Goal: Transaction & Acquisition: Purchase product/service

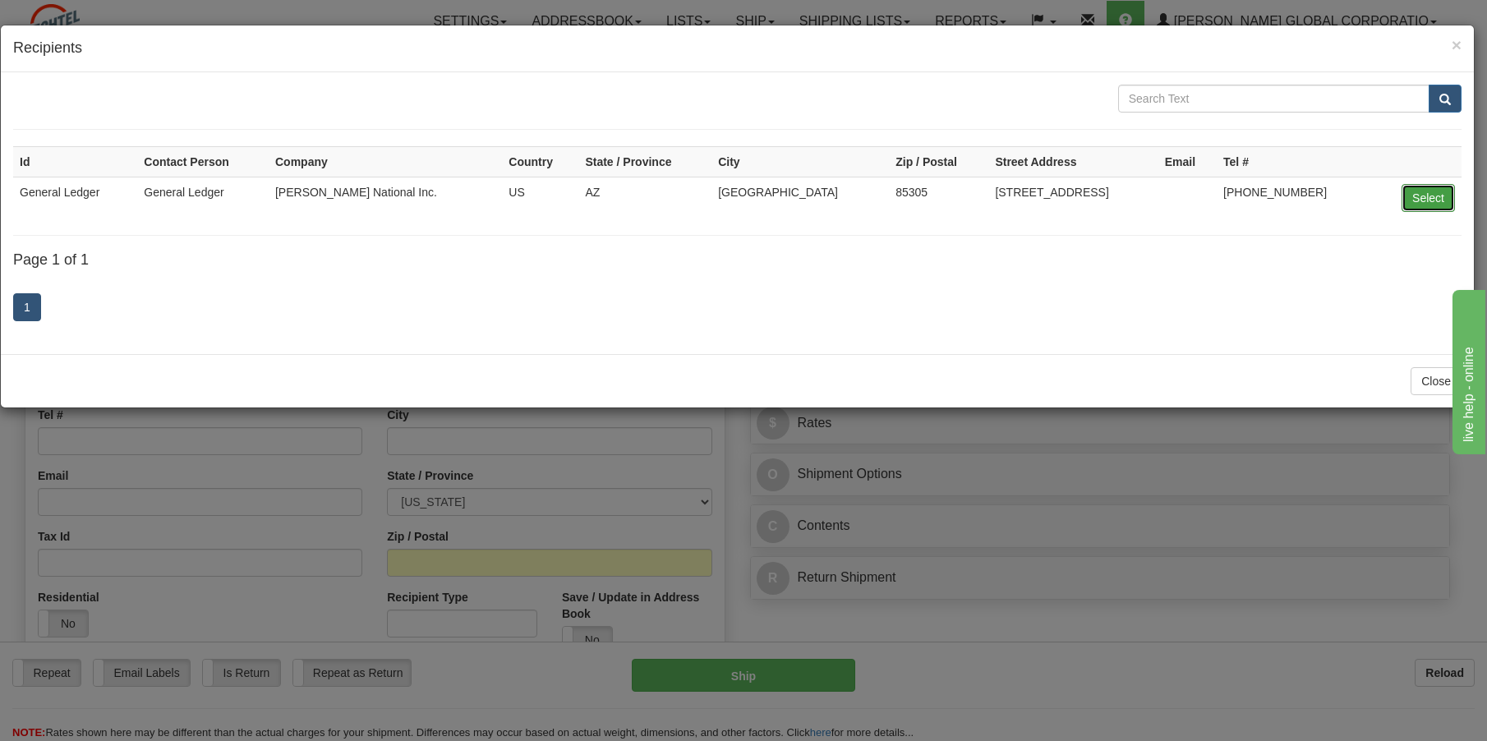
click at [1433, 195] on button "Select" at bounding box center [1427, 198] width 53 height 28
type input "General Ledger"
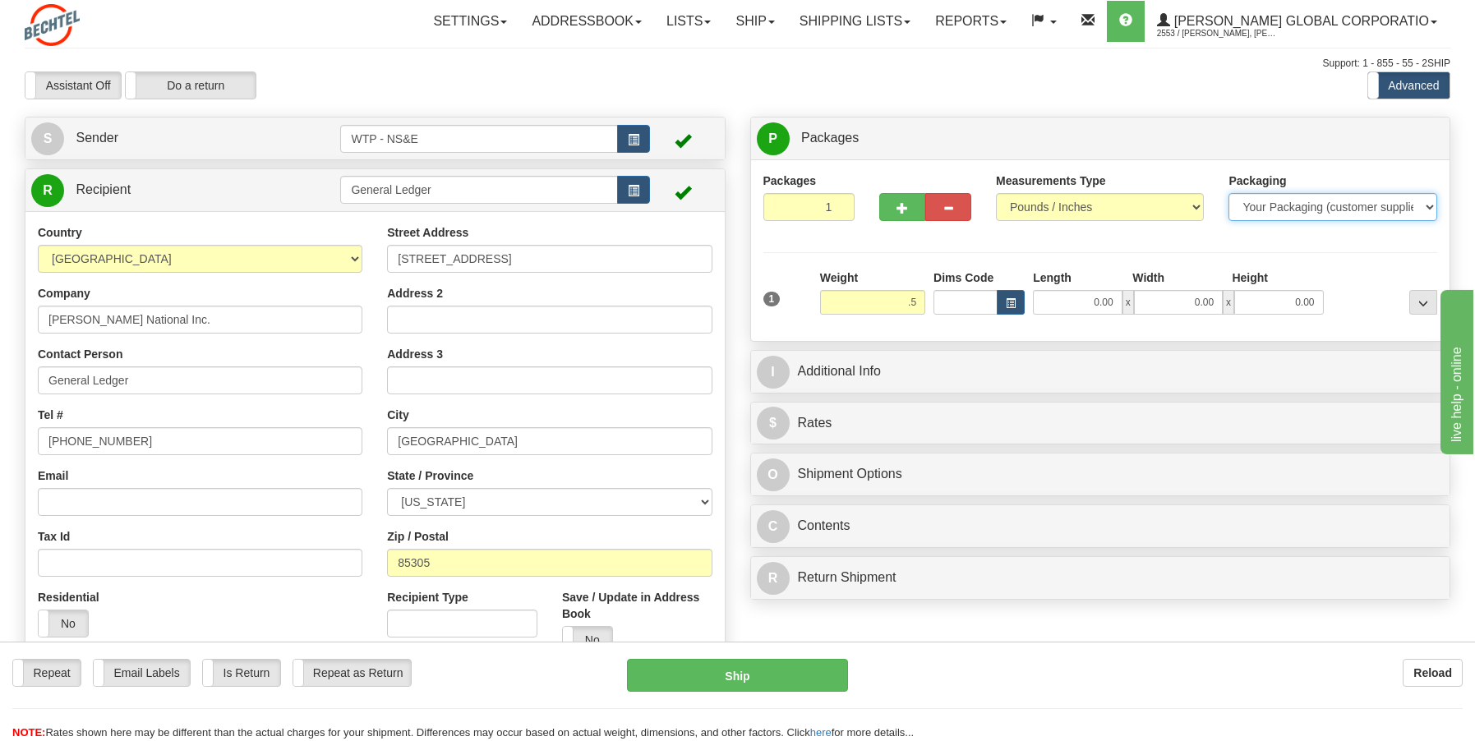
type input "0.50"
click at [1333, 209] on select "Your Packaging (customer supplied) Envelope (carrier supplied) Pack (carrier su…" at bounding box center [1332, 207] width 208 height 28
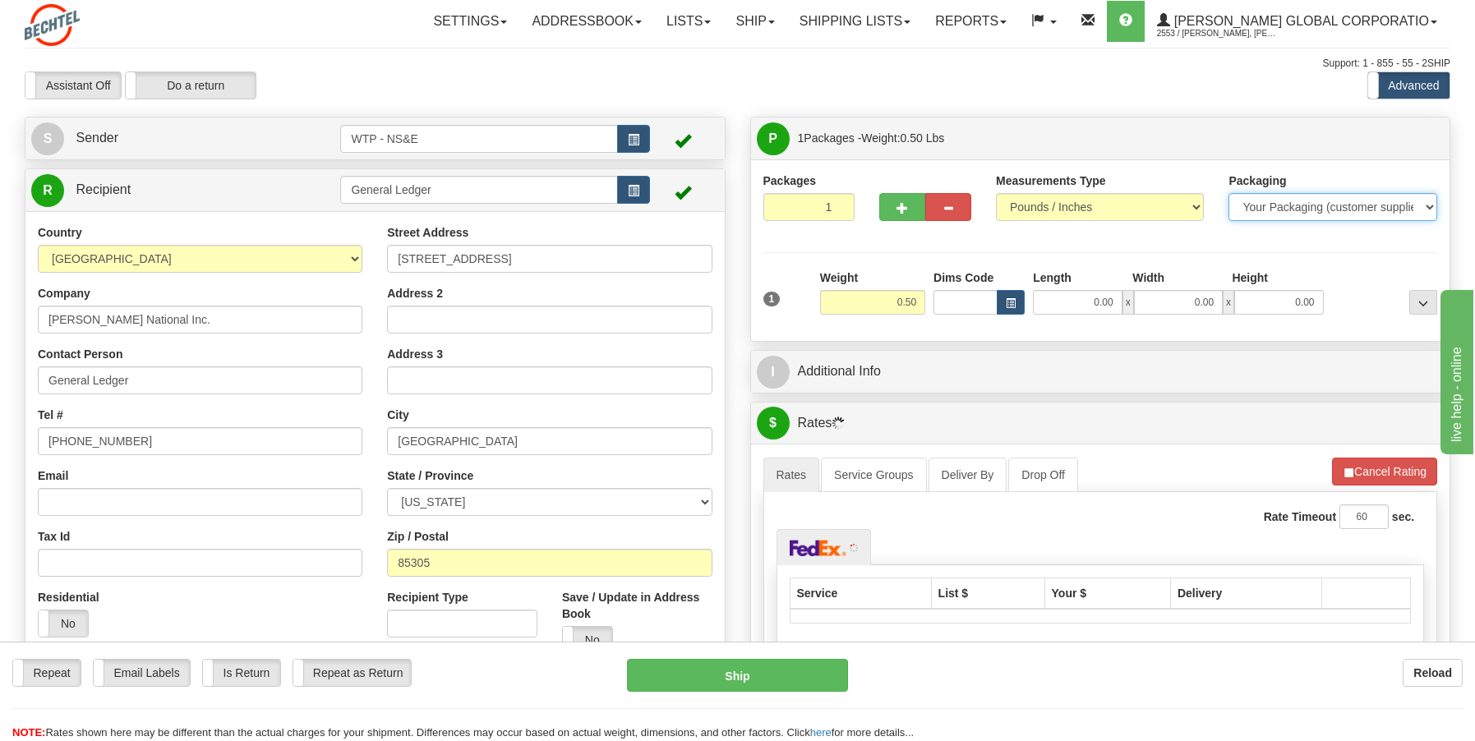
select select "3"
click at [1228, 193] on select "Your Packaging (customer supplied) Envelope (carrier supplied) Pack (carrier su…" at bounding box center [1332, 207] width 208 height 28
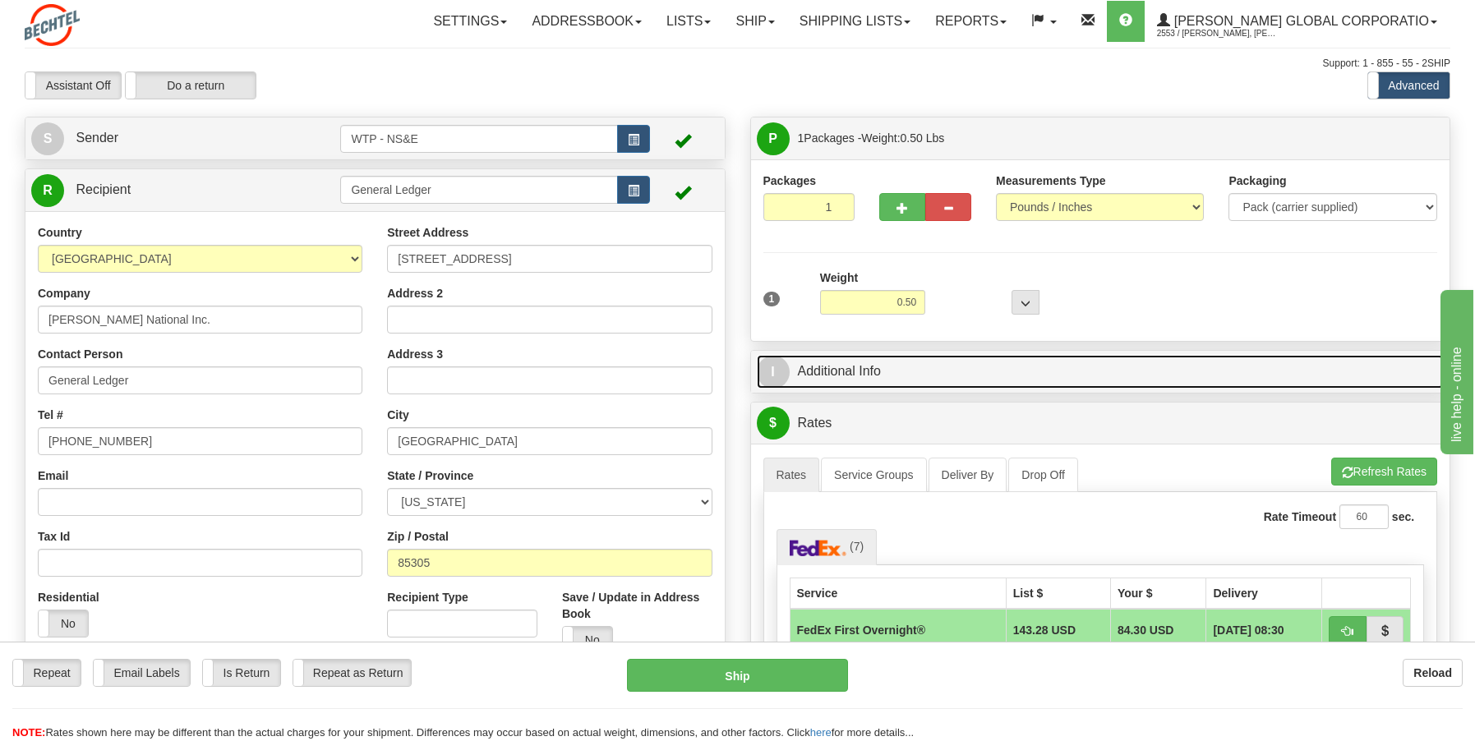
click at [911, 372] on link "I Additional Info" at bounding box center [1101, 372] width 688 height 34
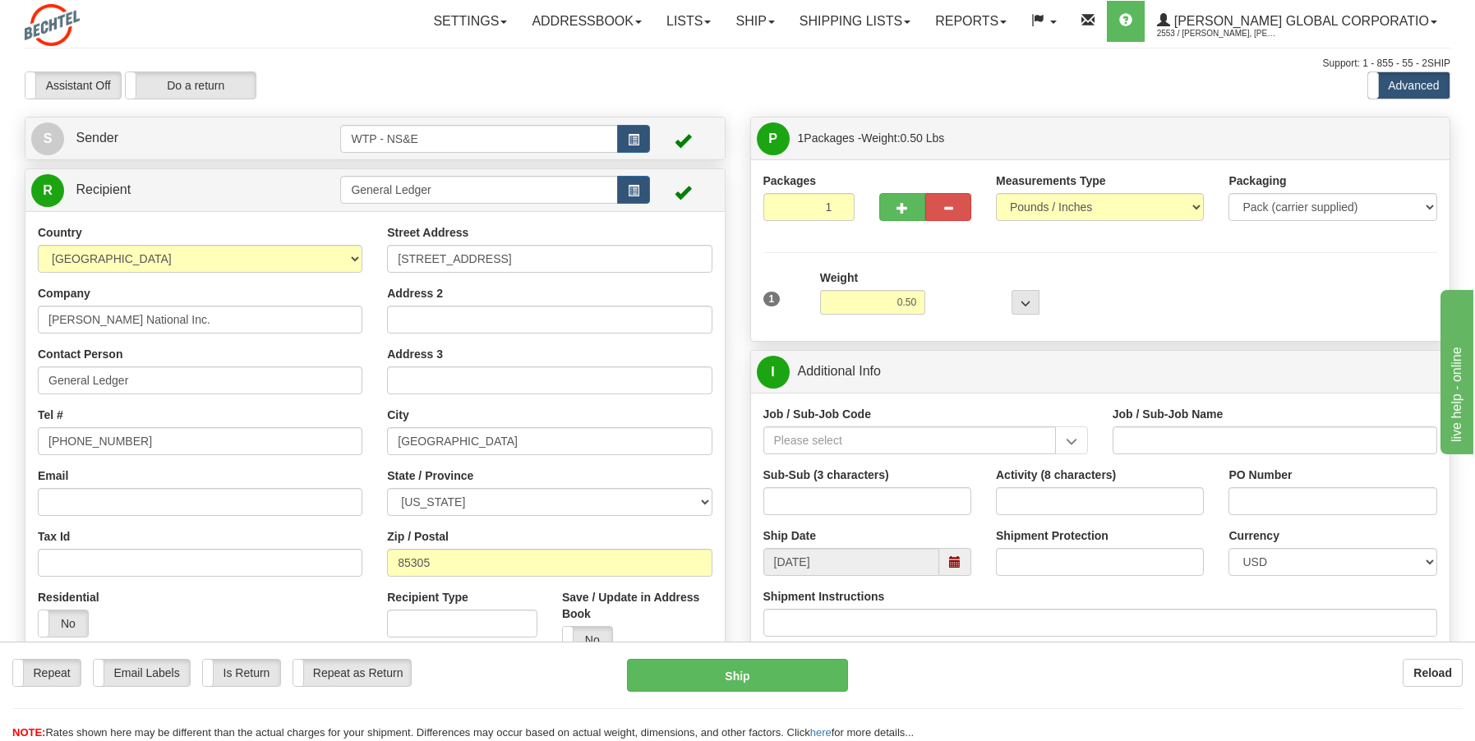
click at [844, 456] on div "Job / Sub-Job Code" at bounding box center [925, 436] width 349 height 61
click at [848, 445] on input "Job / Sub-Job Code" at bounding box center [909, 440] width 292 height 28
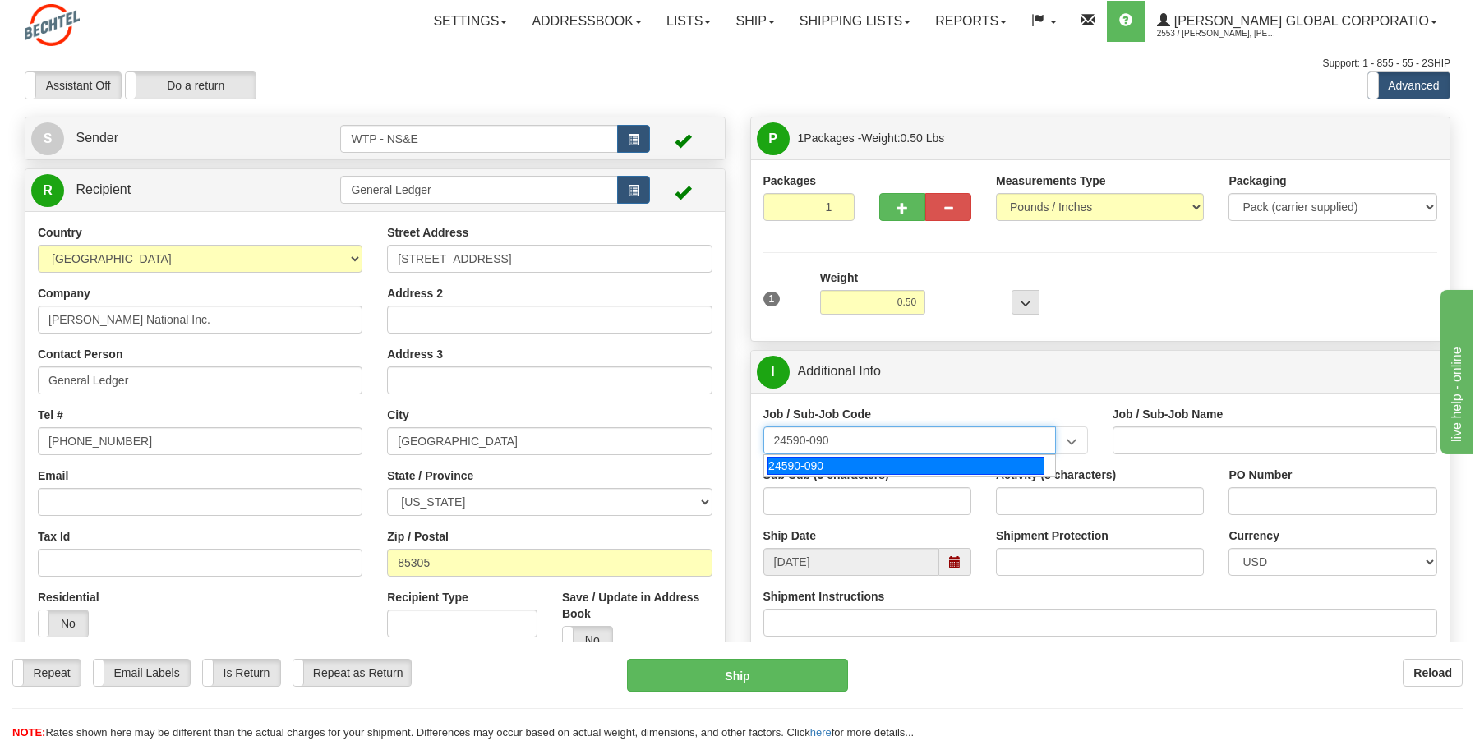
type input "24590-090"
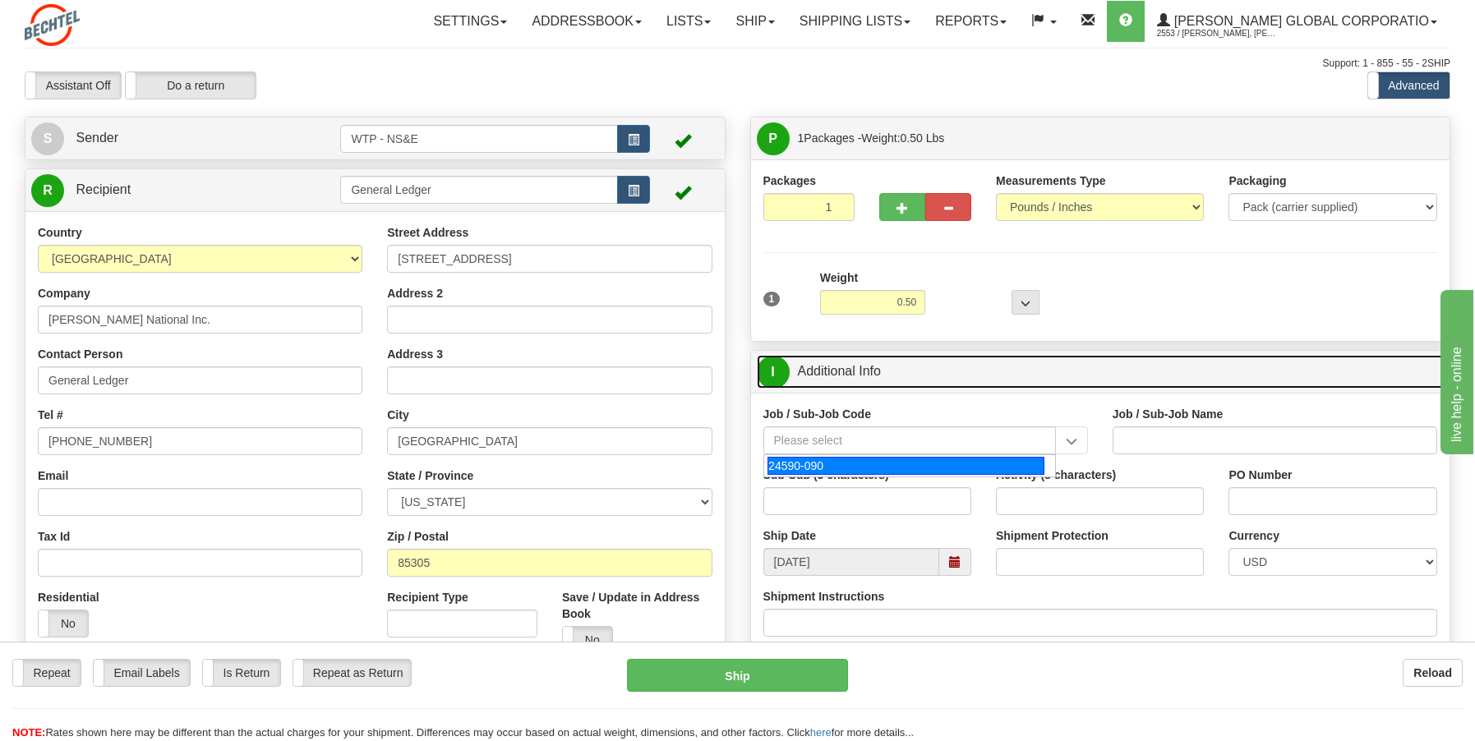
click at [1091, 368] on link "I Additional Info" at bounding box center [1101, 372] width 688 height 34
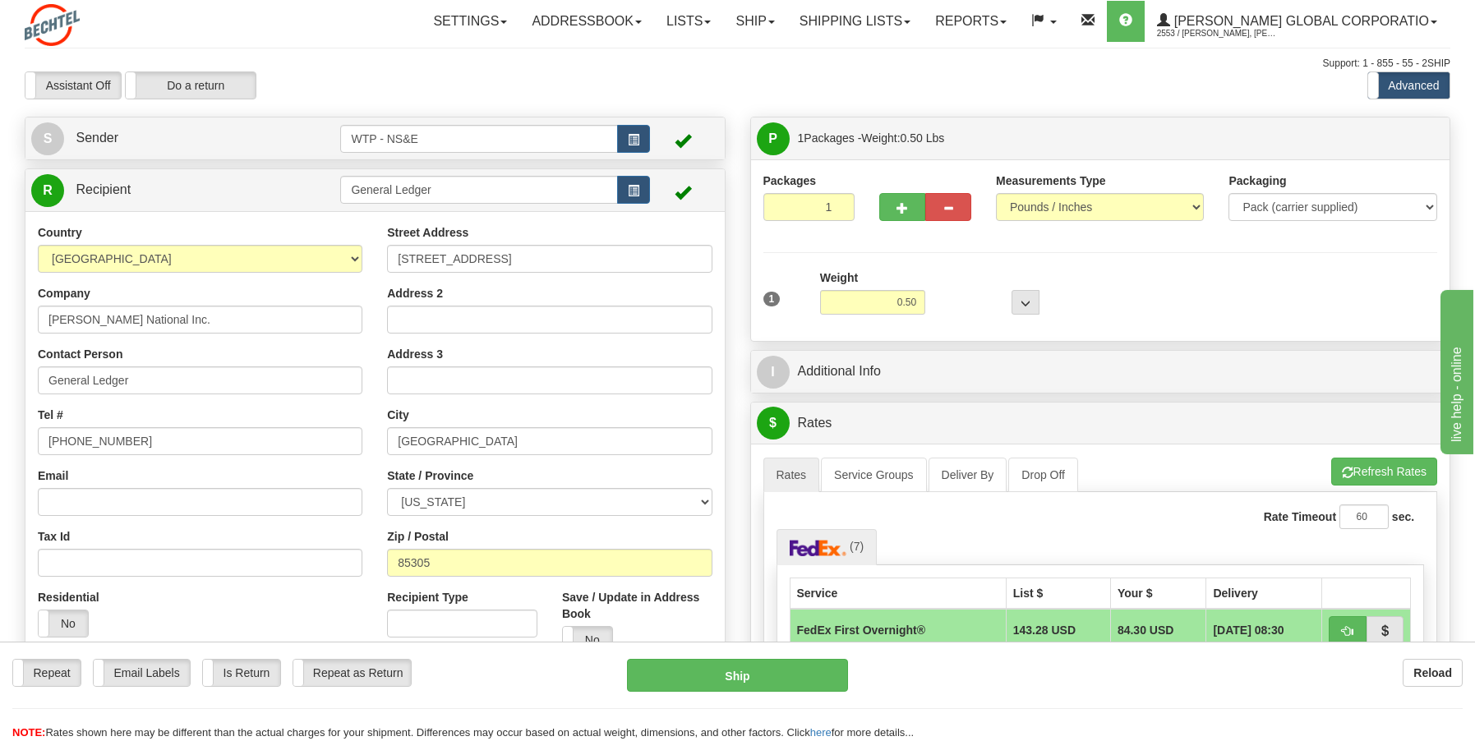
click at [1102, 328] on div "Packaging Your Packaging (customer supplied) Envelope (carrier supplied) Pack (…" at bounding box center [1128, 328] width 625 height 1
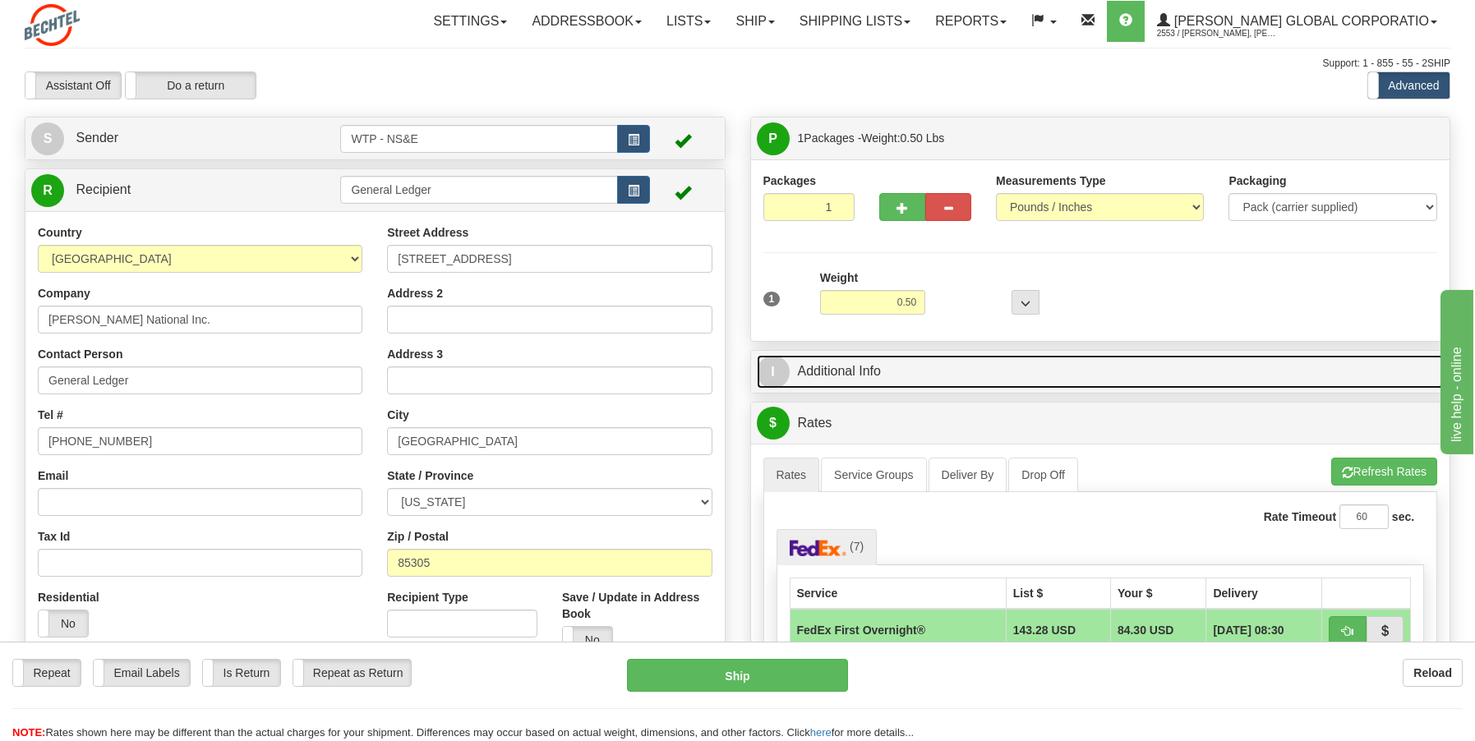
click at [1012, 380] on link "I Additional Info" at bounding box center [1101, 372] width 688 height 34
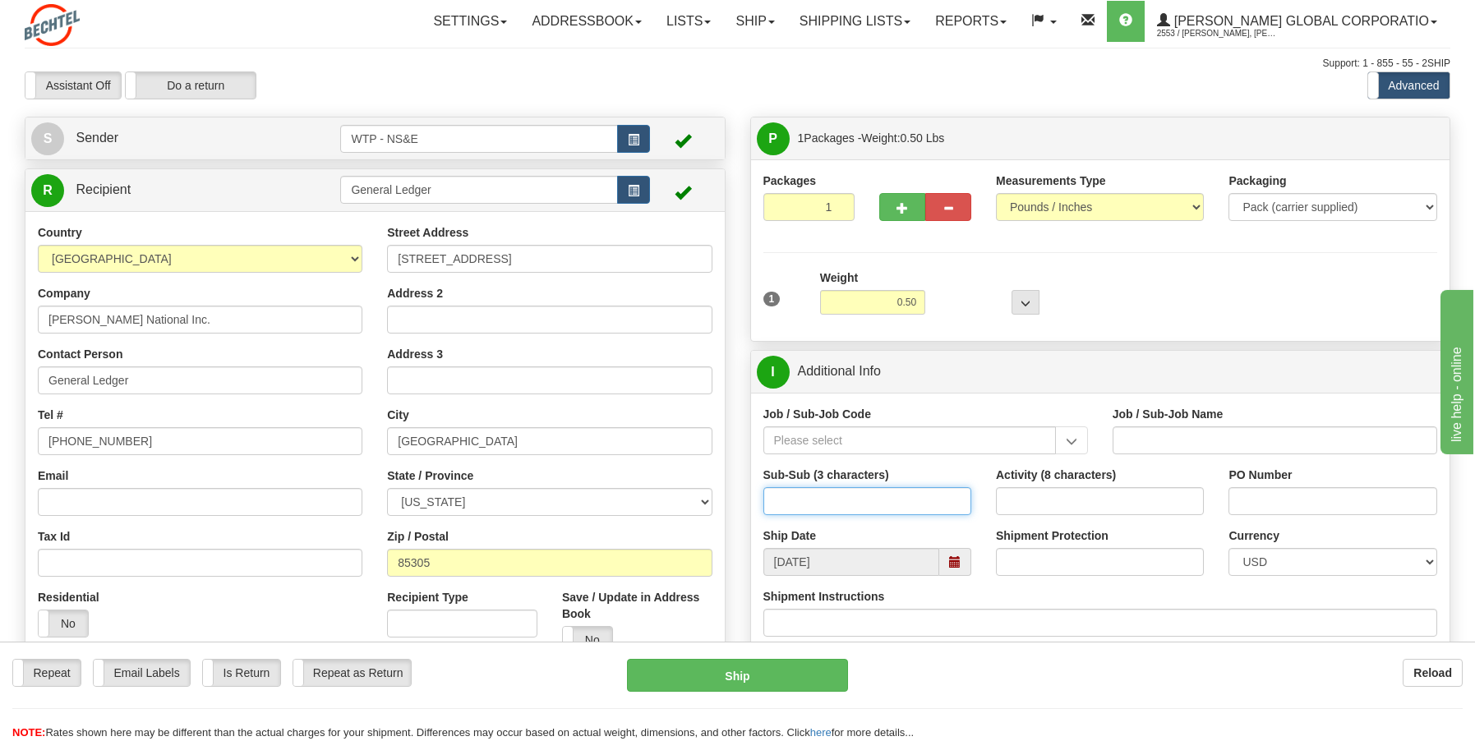
click at [837, 503] on input "Sub-Sub (3 characters)" at bounding box center [867, 501] width 208 height 28
type input "610"
type input "24590-090"
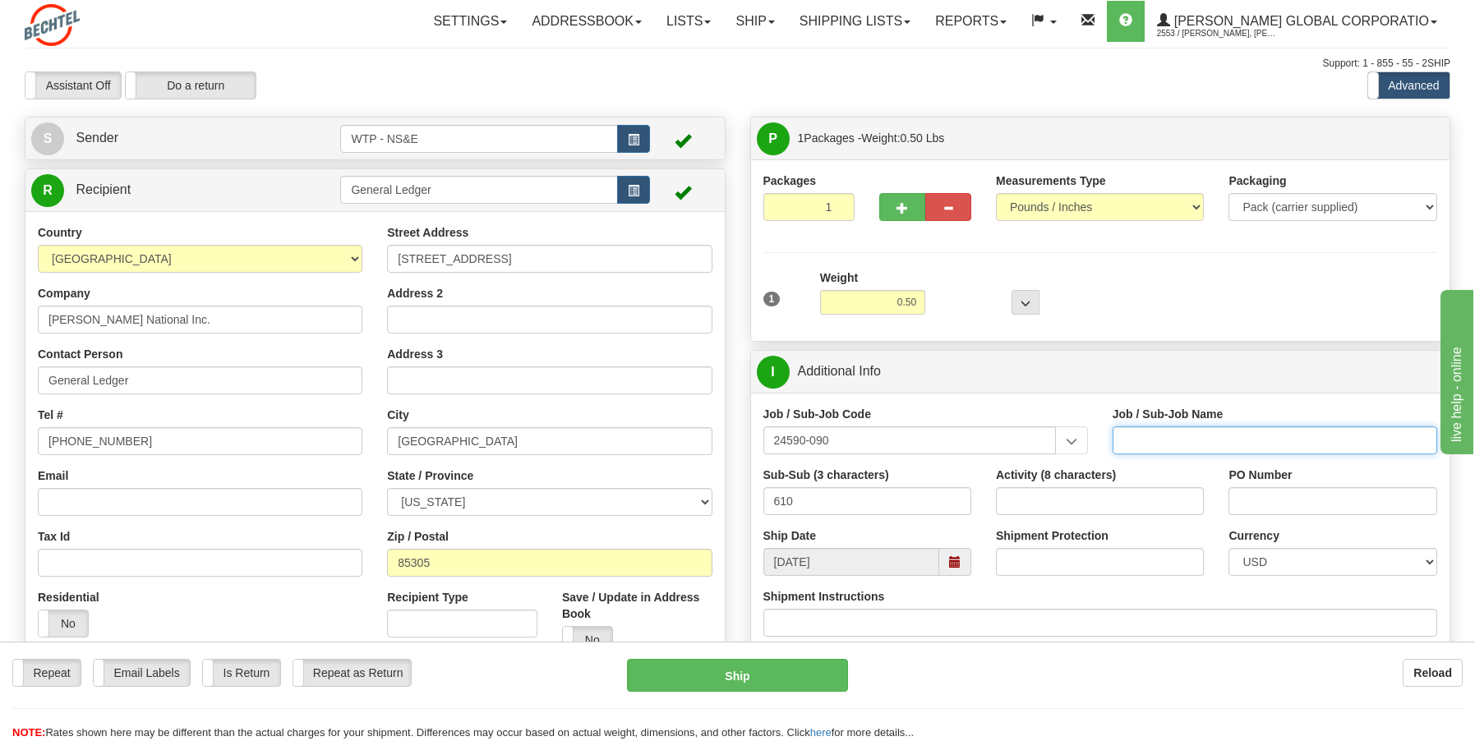
type input "WTP - ALLOCATED COST-SHARED SERVICES"
type input "9010XXXX"
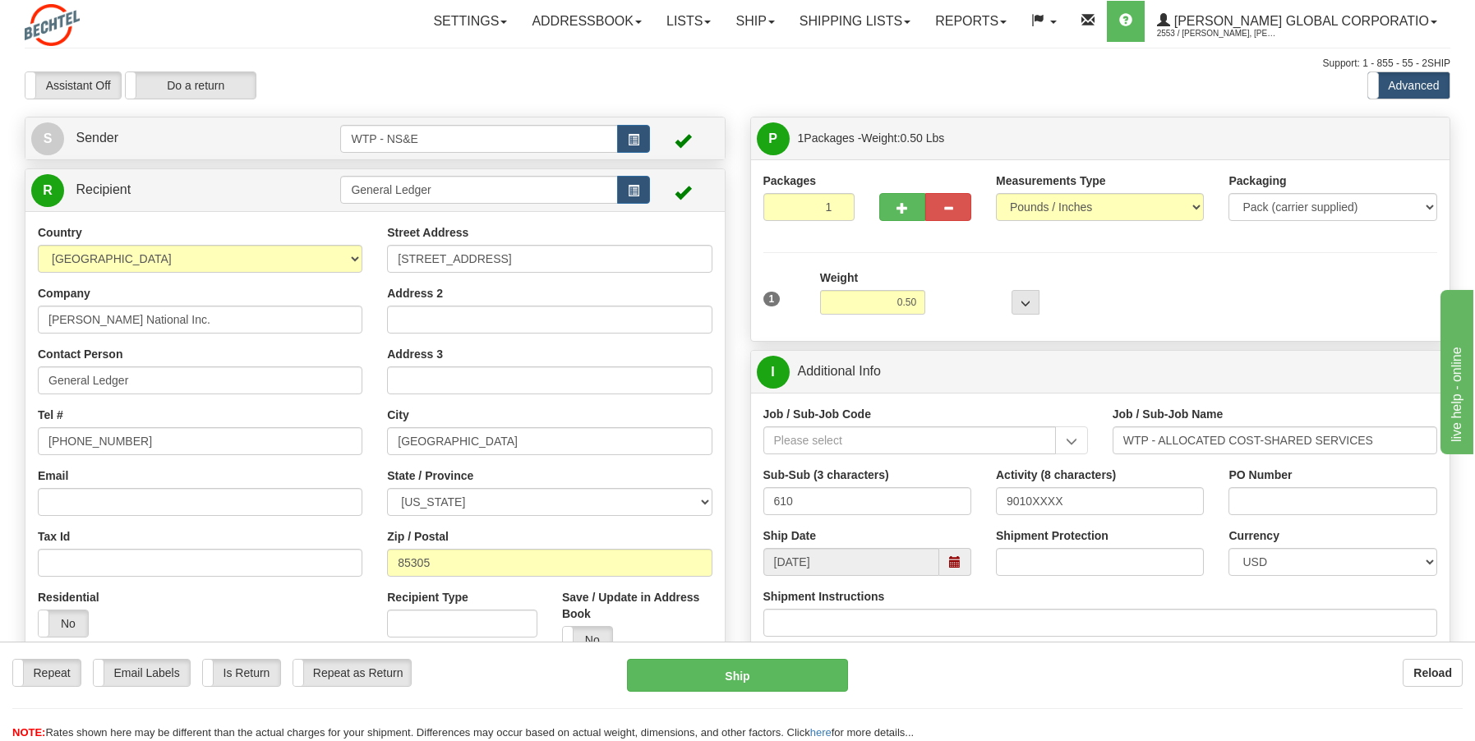
type input "24590-090"
click at [1013, 443] on input "Job / Sub-Job Code" at bounding box center [909, 440] width 292 height 28
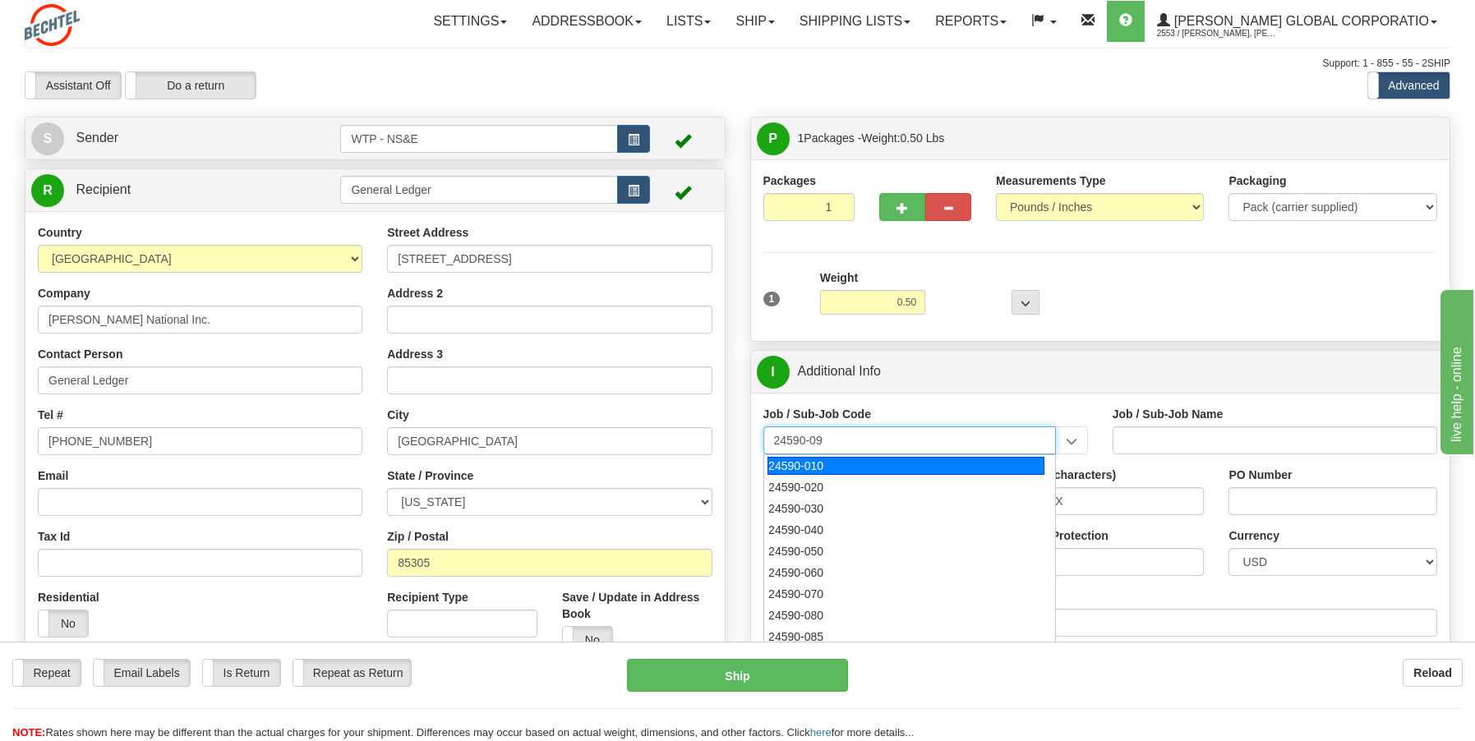
type input "24590-090"
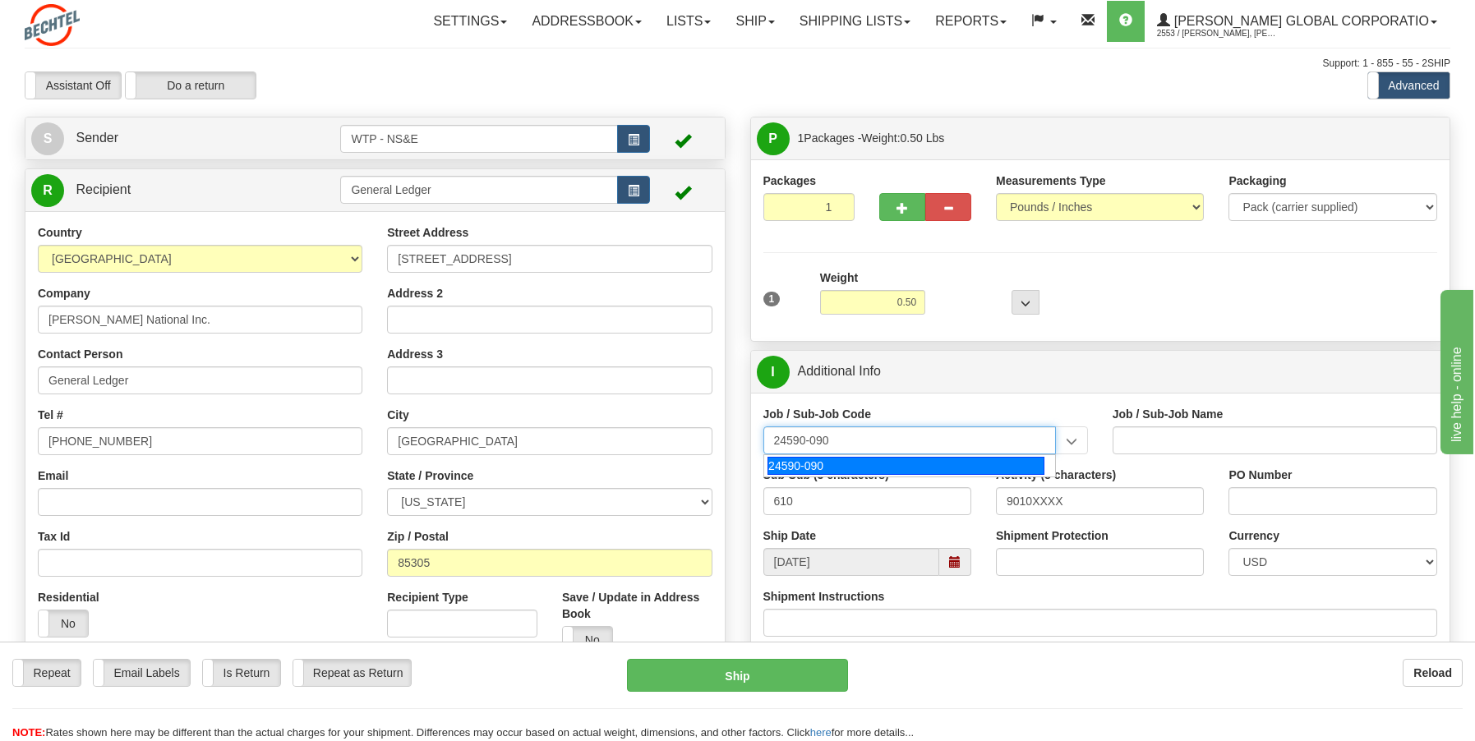
click at [978, 466] on div "24590-090" at bounding box center [905, 466] width 277 height 18
type input "WTP - ALLOCATED COST-SHARED SERVICES"
type input "24590-090"
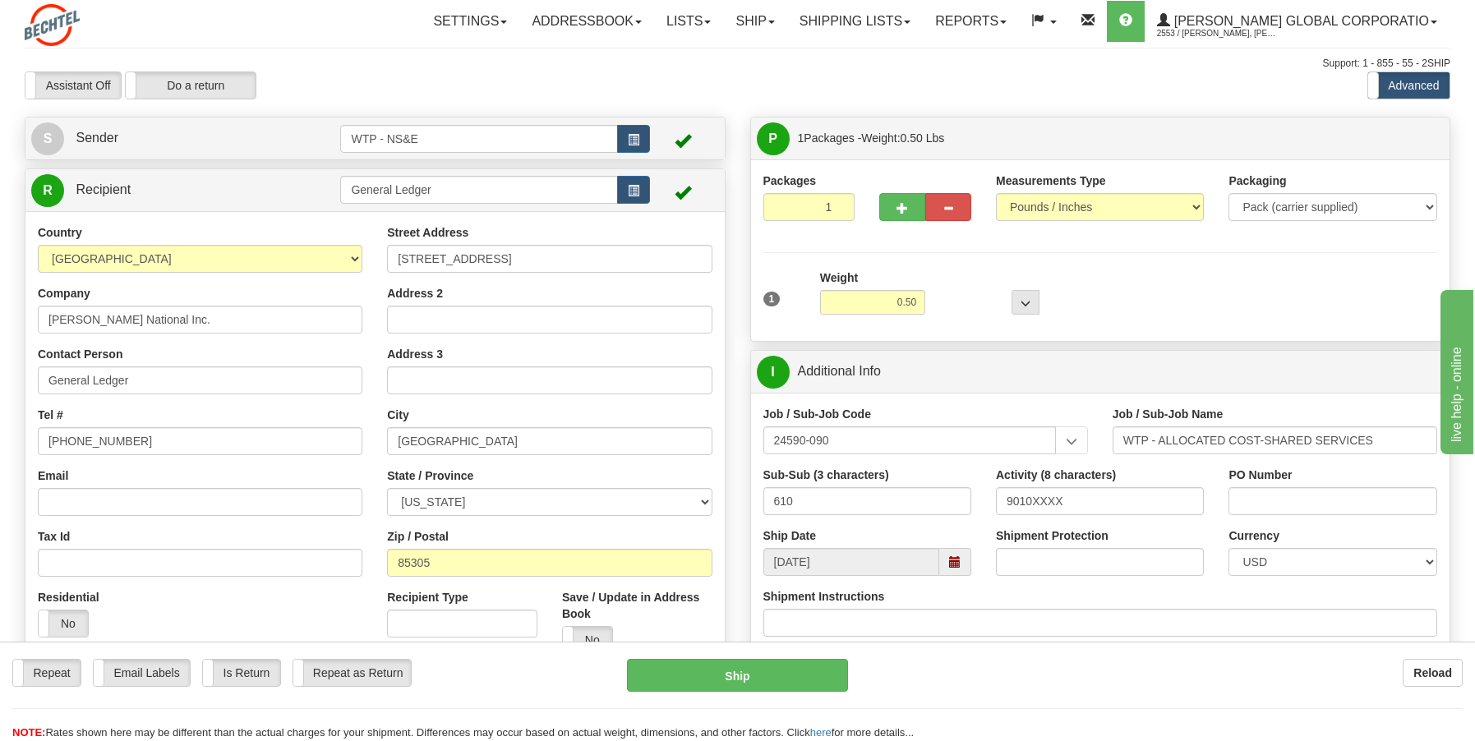
click at [1272, 255] on div "Packages 1 1 Measurements Type" at bounding box center [1100, 251] width 674 height 156
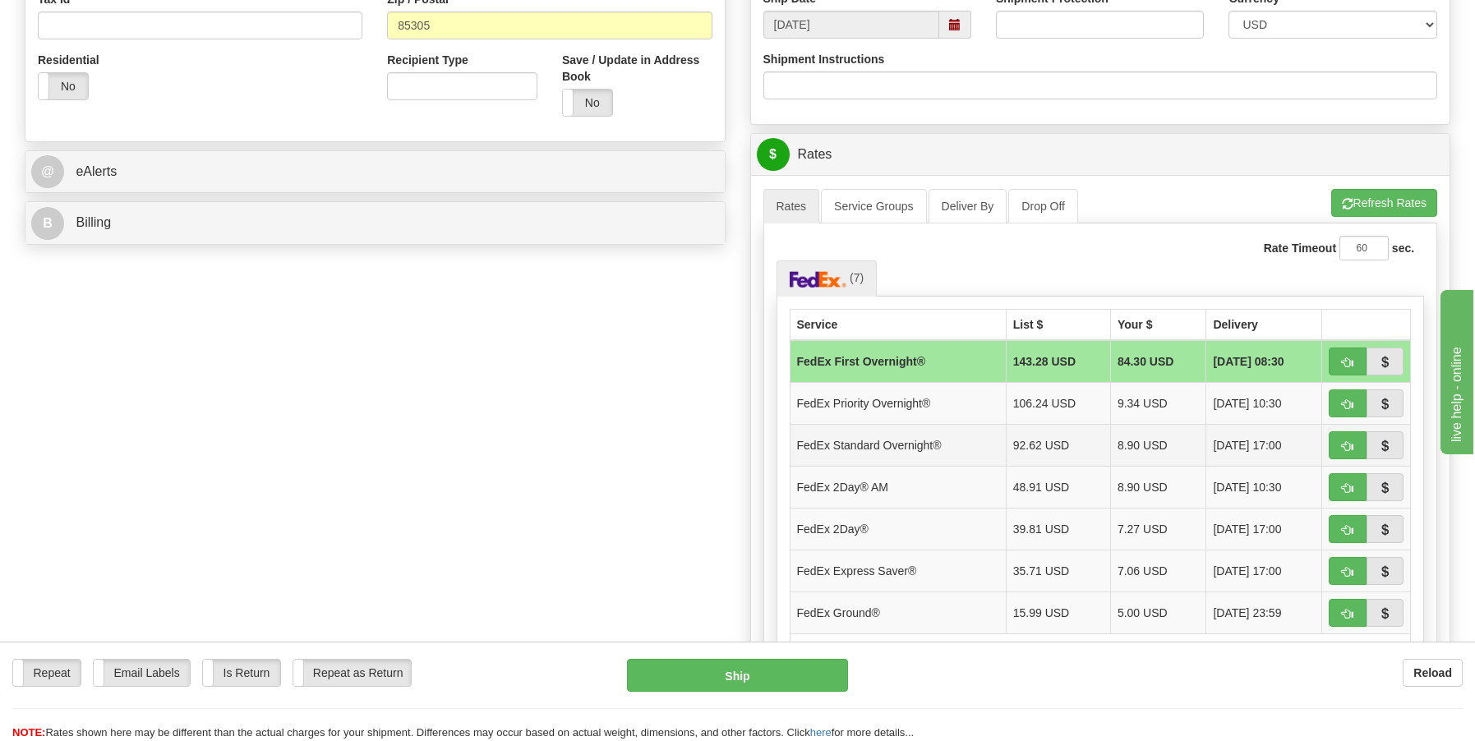
scroll to position [575, 0]
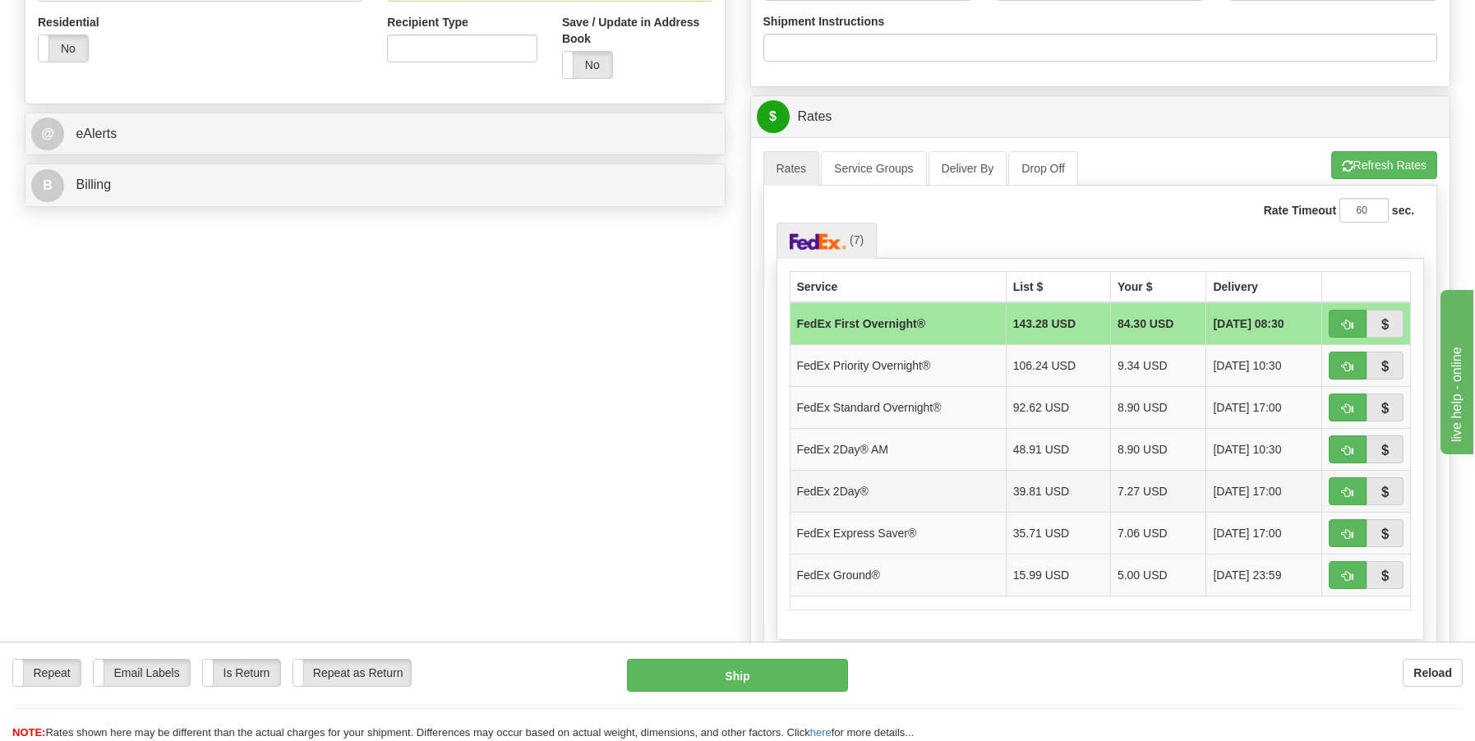
click at [1132, 493] on td "7.27 USD" at bounding box center [1158, 491] width 96 height 42
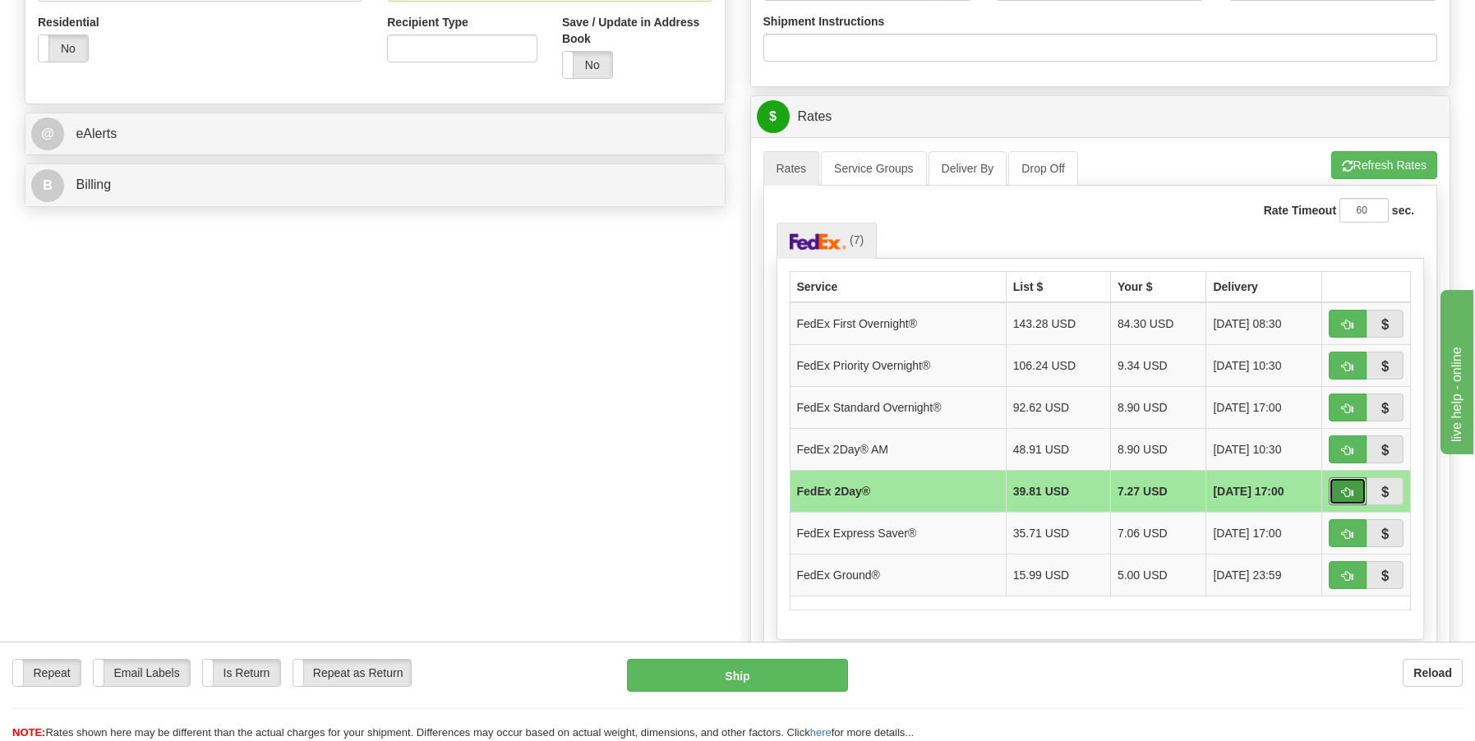
click at [1344, 494] on span "button" at bounding box center [1347, 492] width 12 height 11
type input "03"
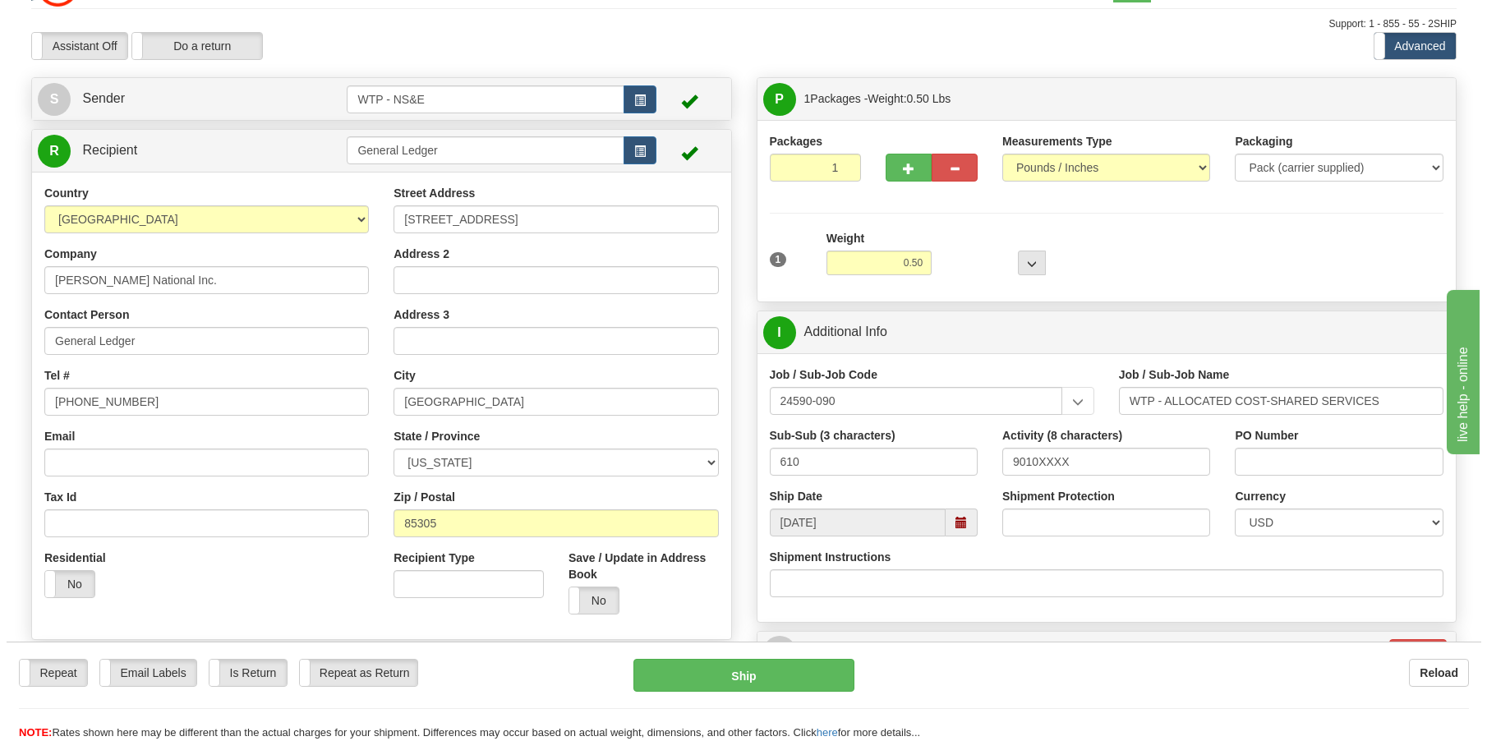
scroll to position [0, 0]
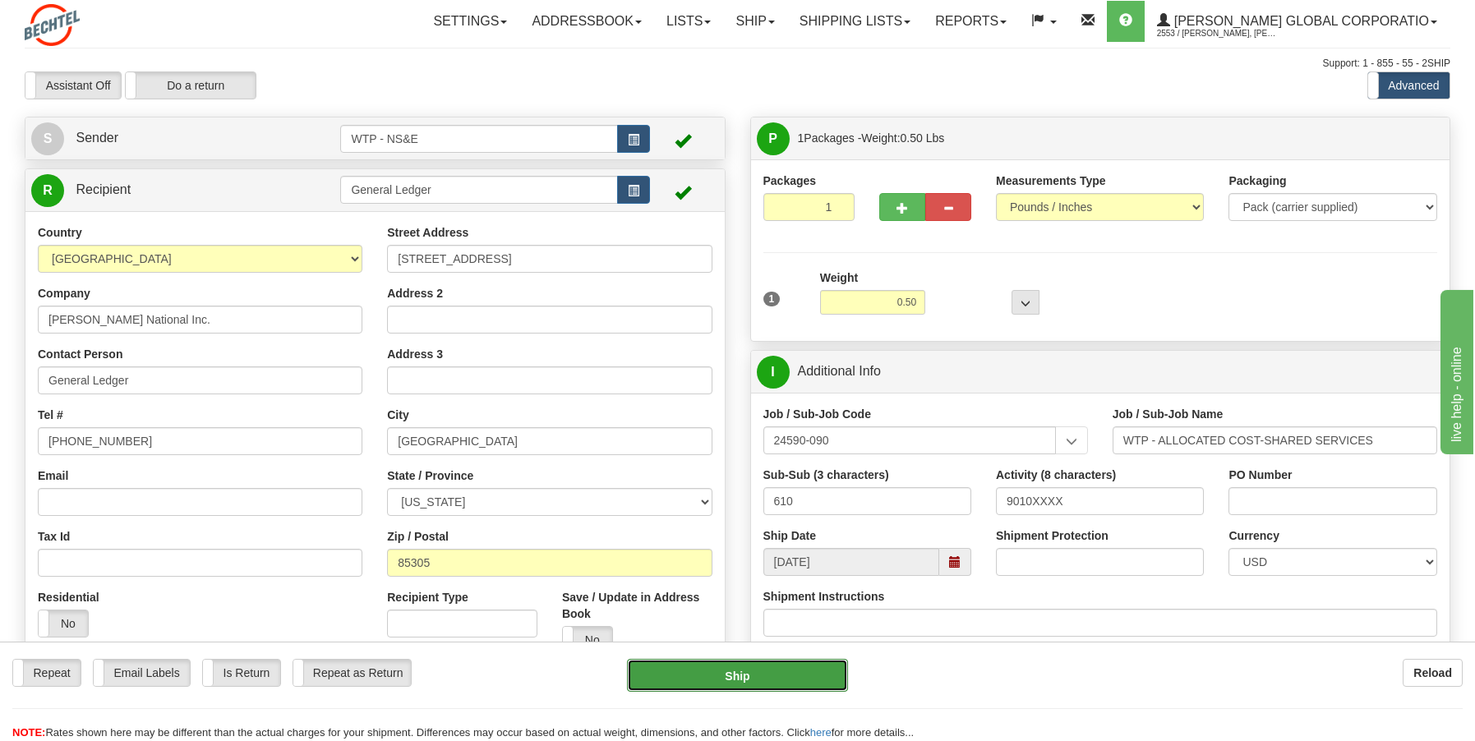
click at [735, 665] on button "Ship" at bounding box center [737, 675] width 221 height 33
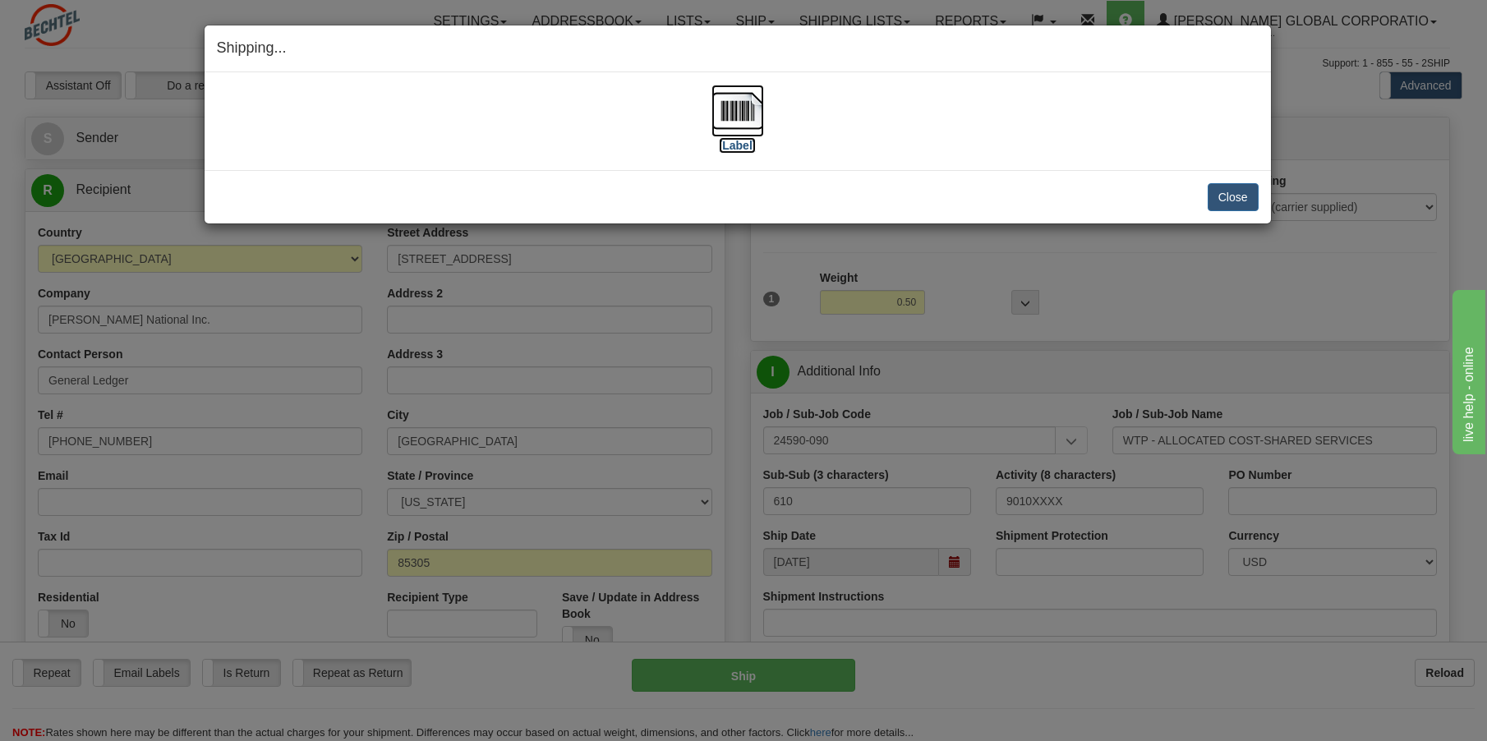
click at [734, 149] on label "[Label]" at bounding box center [738, 145] width 38 height 16
